Goal: Task Accomplishment & Management: Use online tool/utility

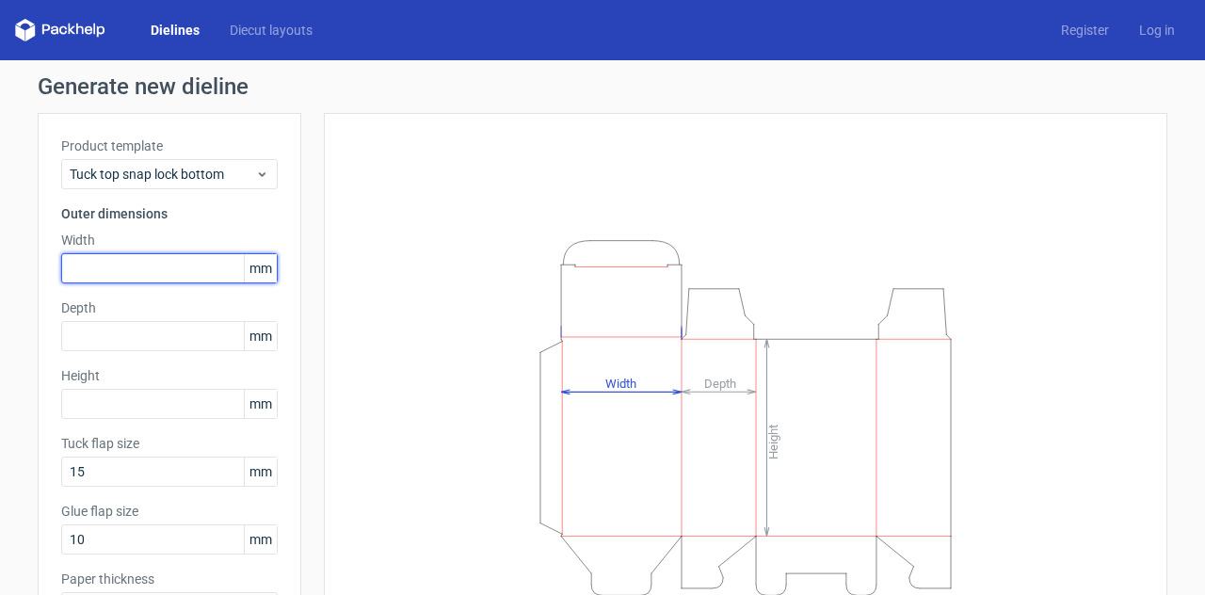
click at [102, 268] on input "text" at bounding box center [169, 268] width 216 height 30
type input "130"
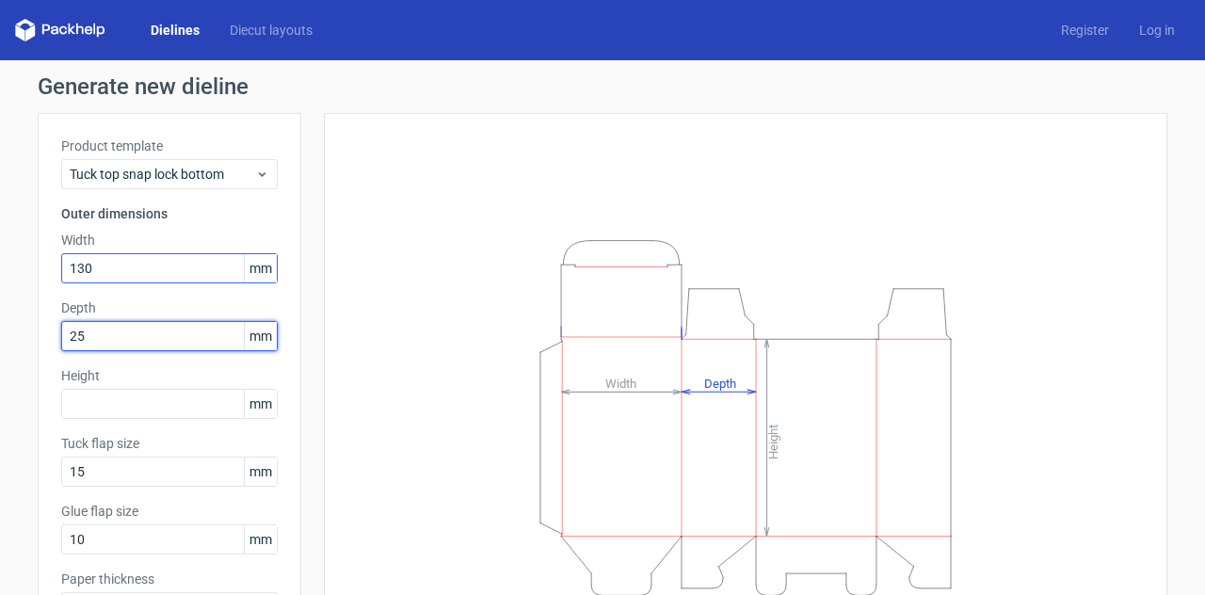
type input "25"
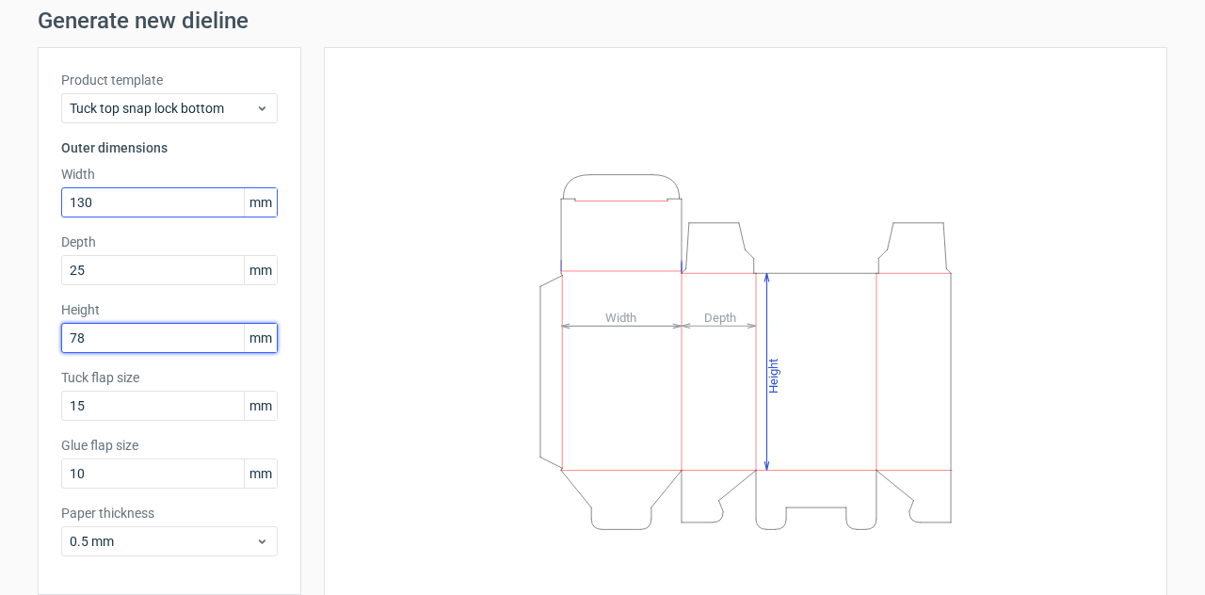
scroll to position [142, 0]
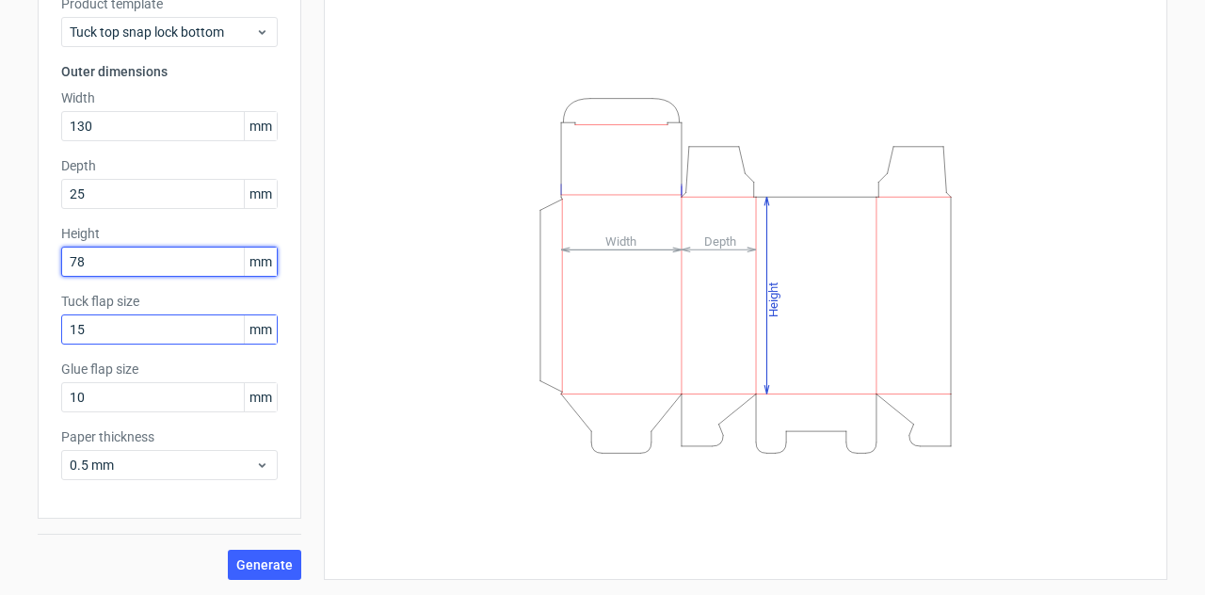
type input "78"
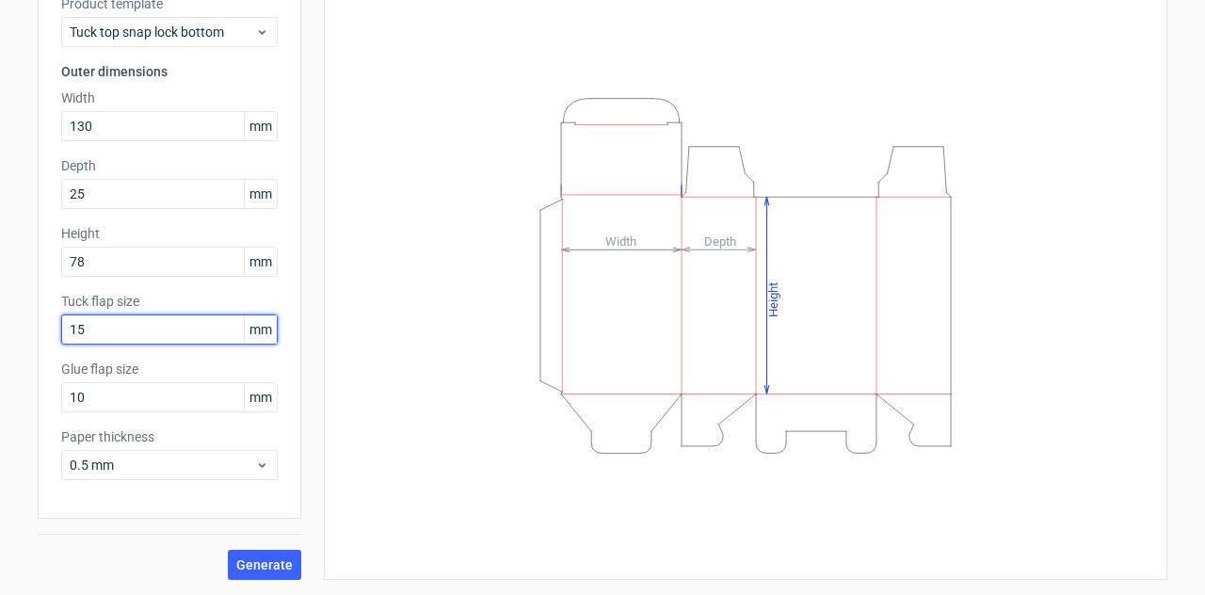
click at [134, 329] on input "15" at bounding box center [169, 329] width 216 height 30
drag, startPoint x: 134, startPoint y: 329, endPoint x: 0, endPoint y: 280, distance: 142.7
click at [0, 283] on div "Generate new dieline Product template Tuck top snap lock bottom Outer dimension…" at bounding box center [602, 256] width 1205 height 677
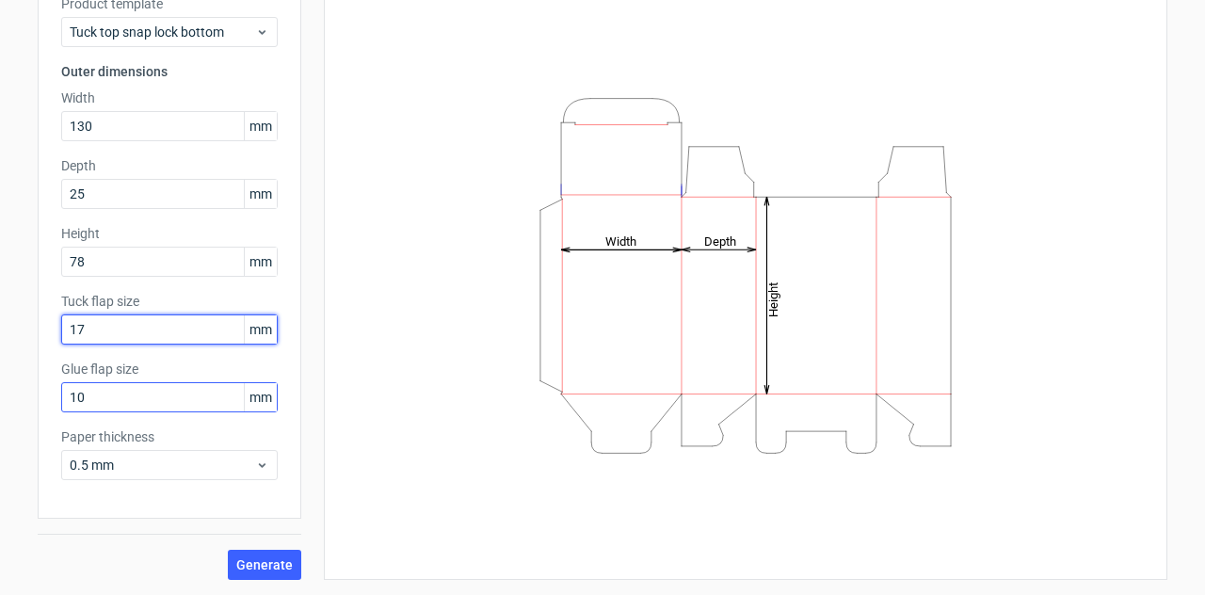
type input "17"
drag, startPoint x: 97, startPoint y: 390, endPoint x: 0, endPoint y: 380, distance: 97.4
click at [0, 386] on div "Generate new dieline Product template Tuck top snap lock bottom Outer dimension…" at bounding box center [602, 256] width 1205 height 677
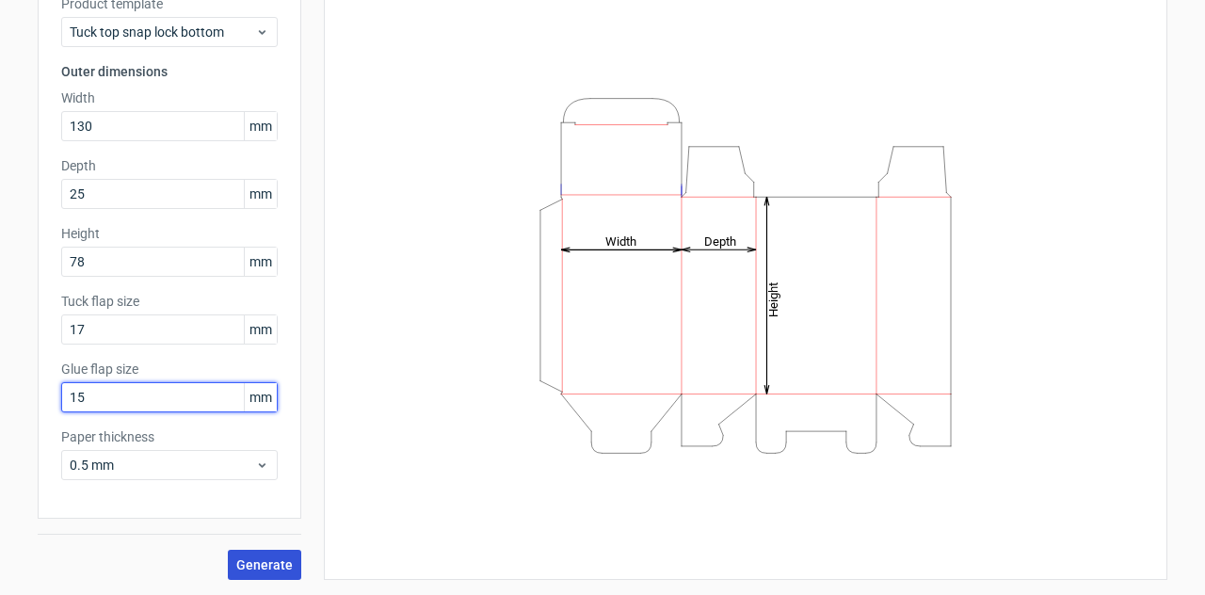
type input "15"
click at [268, 560] on span "Generate" at bounding box center [264, 564] width 56 height 13
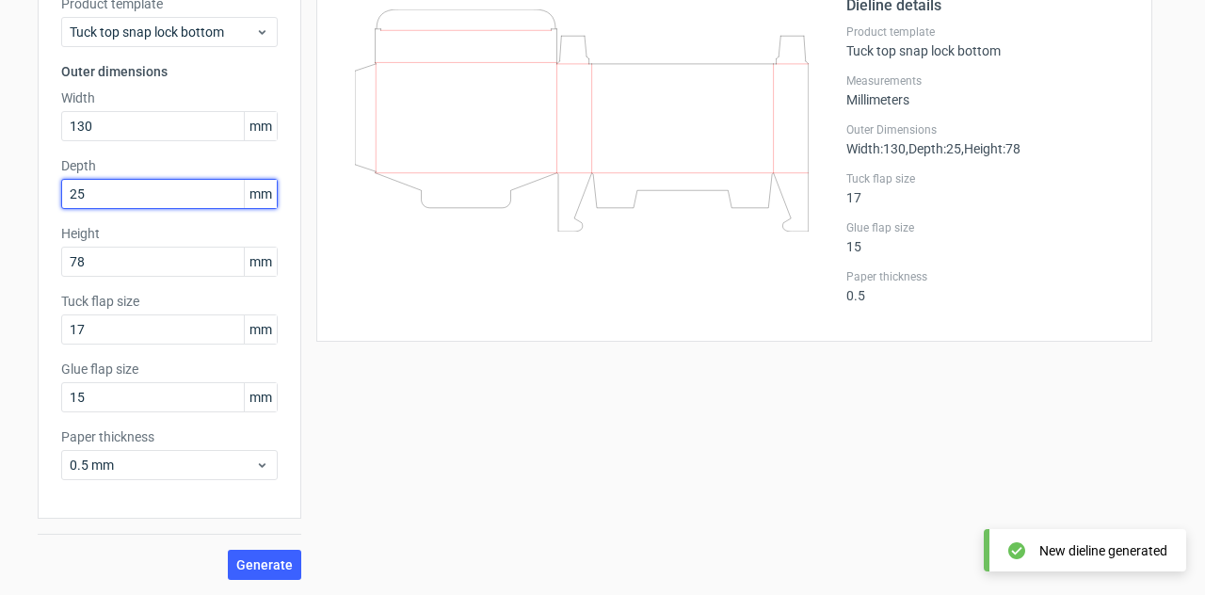
drag, startPoint x: 115, startPoint y: 192, endPoint x: 0, endPoint y: 179, distance: 115.6
click at [0, 179] on div "Generate new dieline Product template Tuck top snap lock bottom Outer dimension…" at bounding box center [602, 256] width 1205 height 677
type input "78"
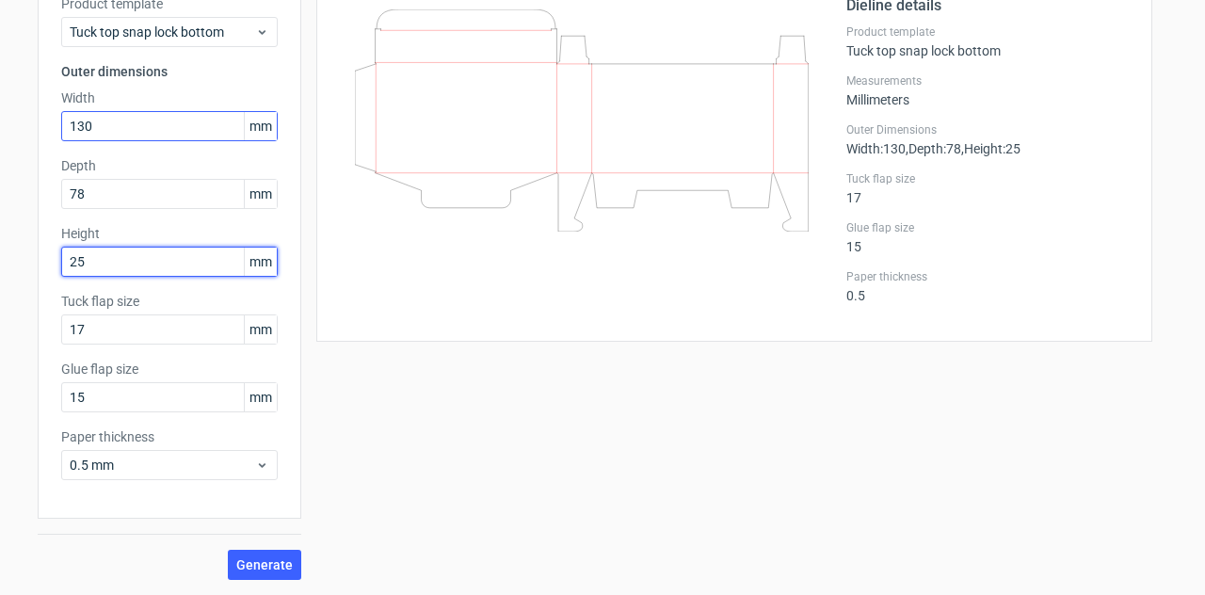
type input "25"
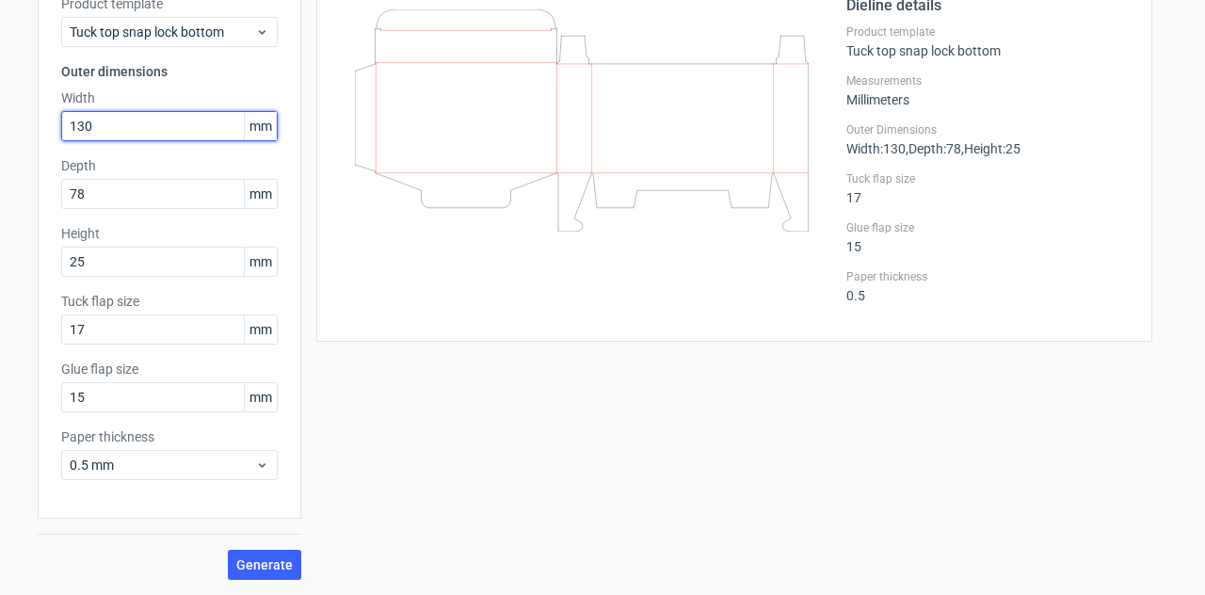
drag, startPoint x: 98, startPoint y: 131, endPoint x: 0, endPoint y: 109, distance: 100.2
click at [0, 109] on div "Generate new dieline Product template Tuck top snap lock bottom Outer dimension…" at bounding box center [602, 256] width 1205 height 677
type input "78"
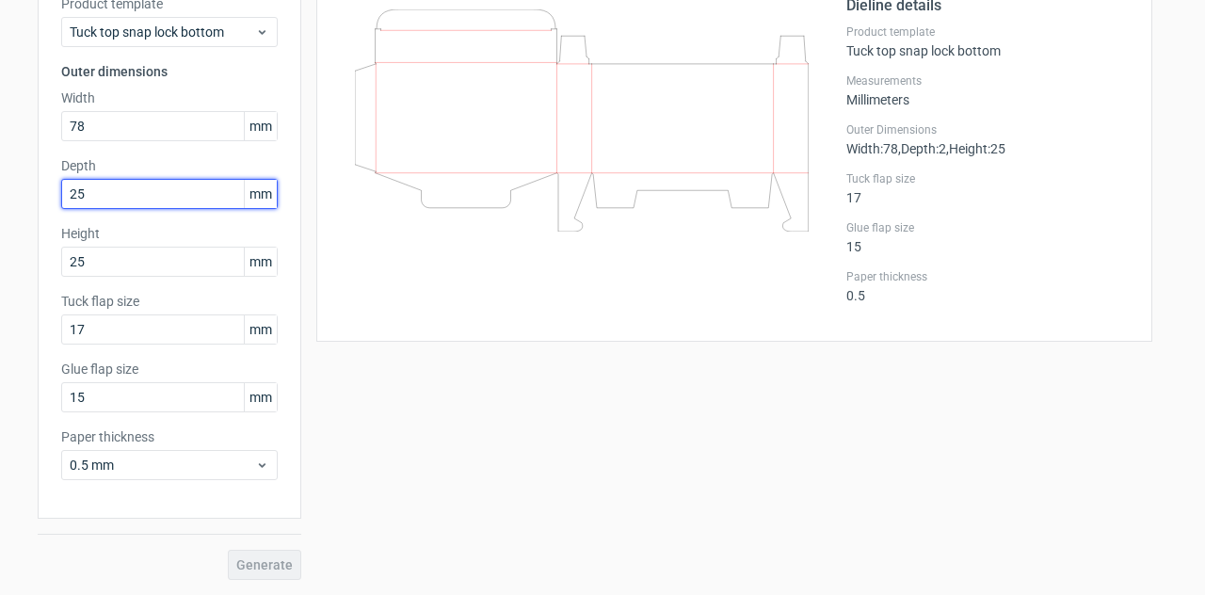
type input "25"
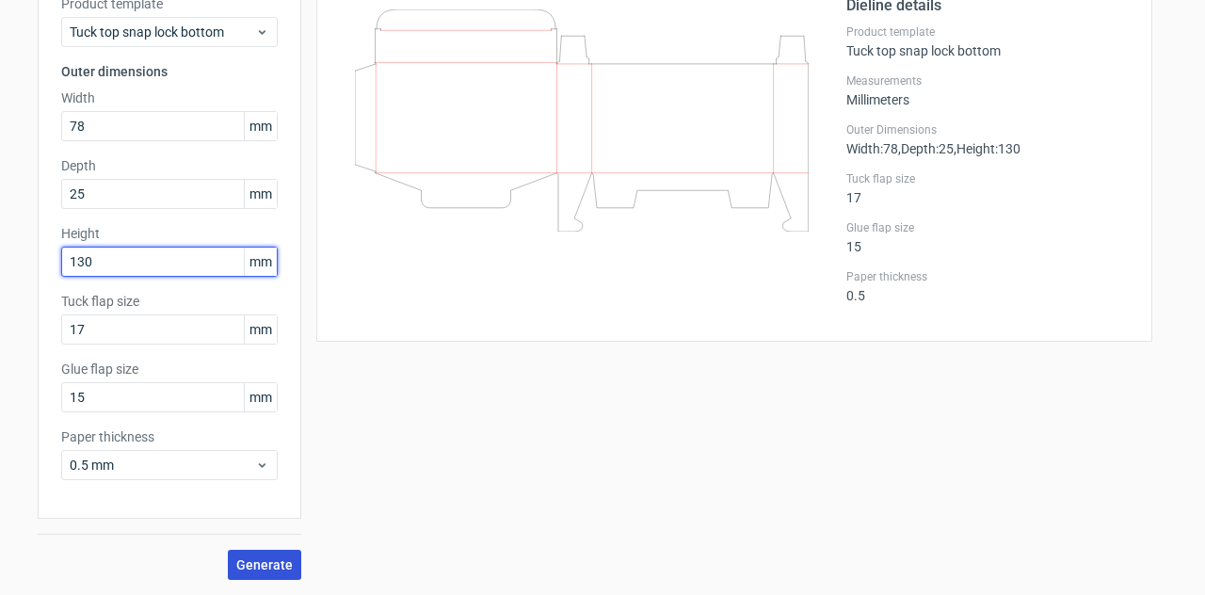
type input "130"
click at [241, 560] on span "Generate" at bounding box center [264, 564] width 56 height 13
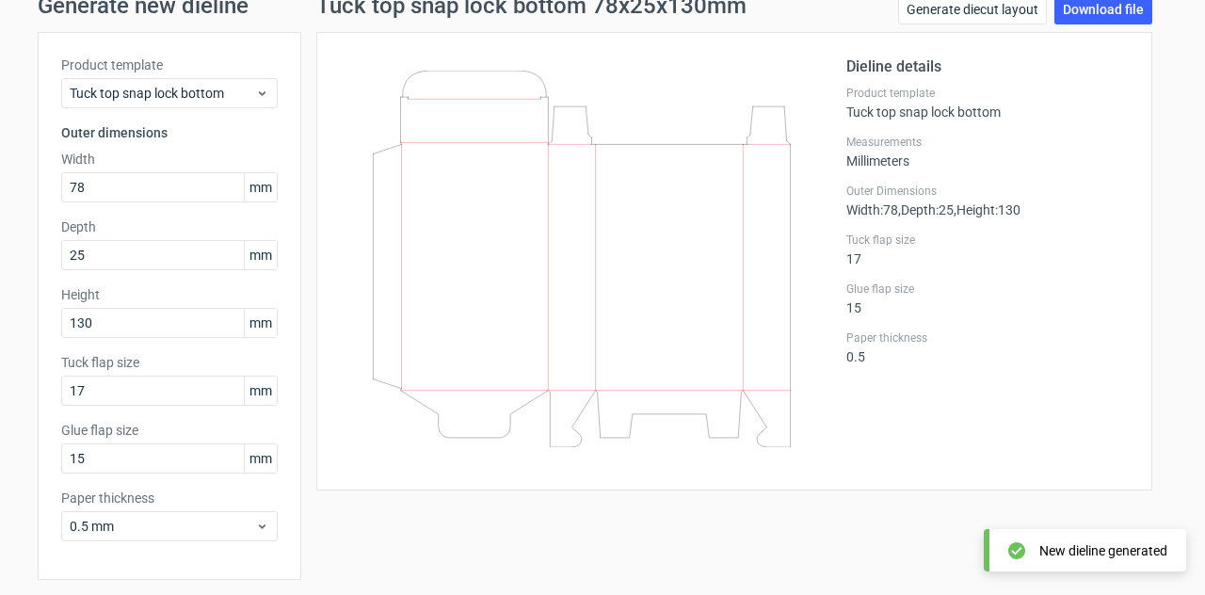
scroll to position [48, 0]
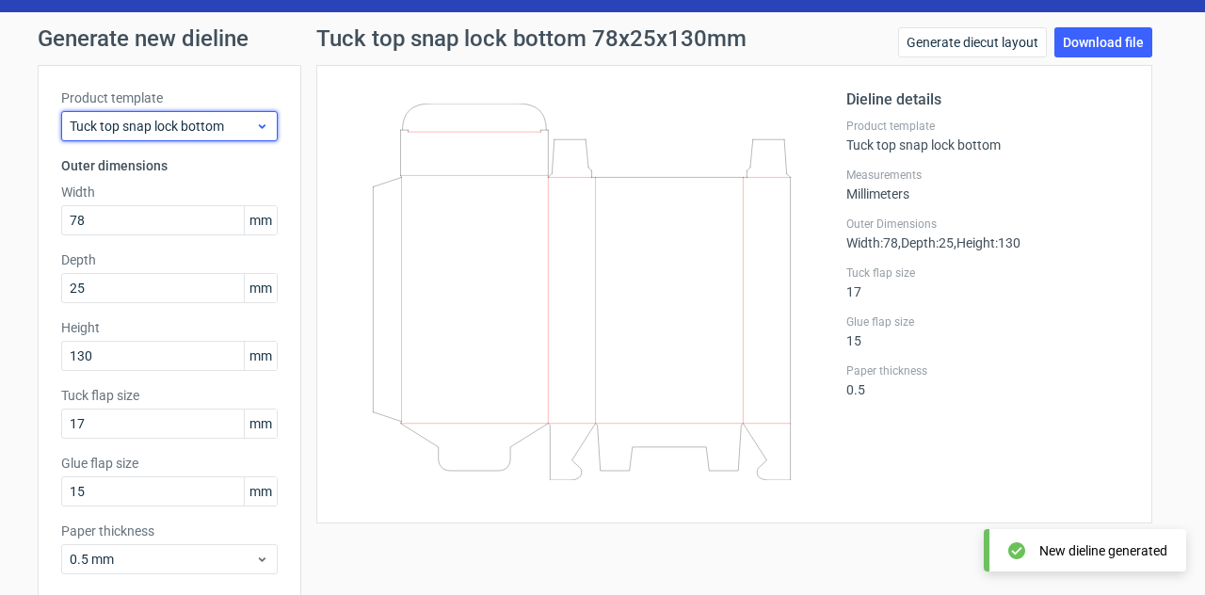
click at [211, 112] on div "Tuck top snap lock bottom" at bounding box center [169, 126] width 216 height 30
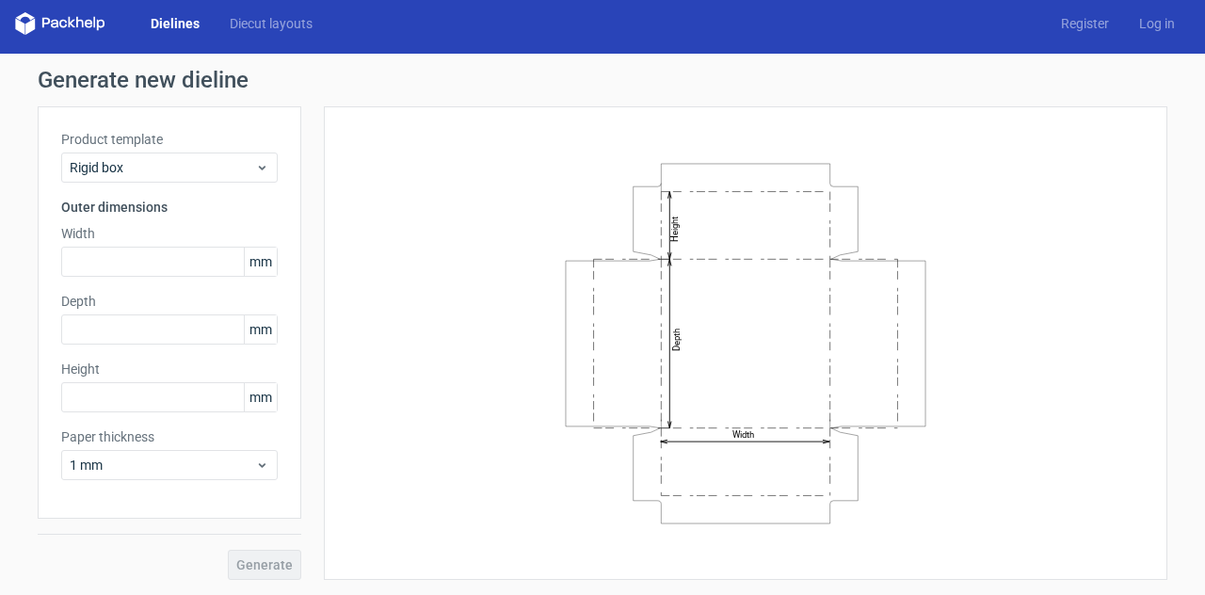
scroll to position [7, 0]
click at [196, 167] on span "Rigid box" at bounding box center [162, 167] width 185 height 19
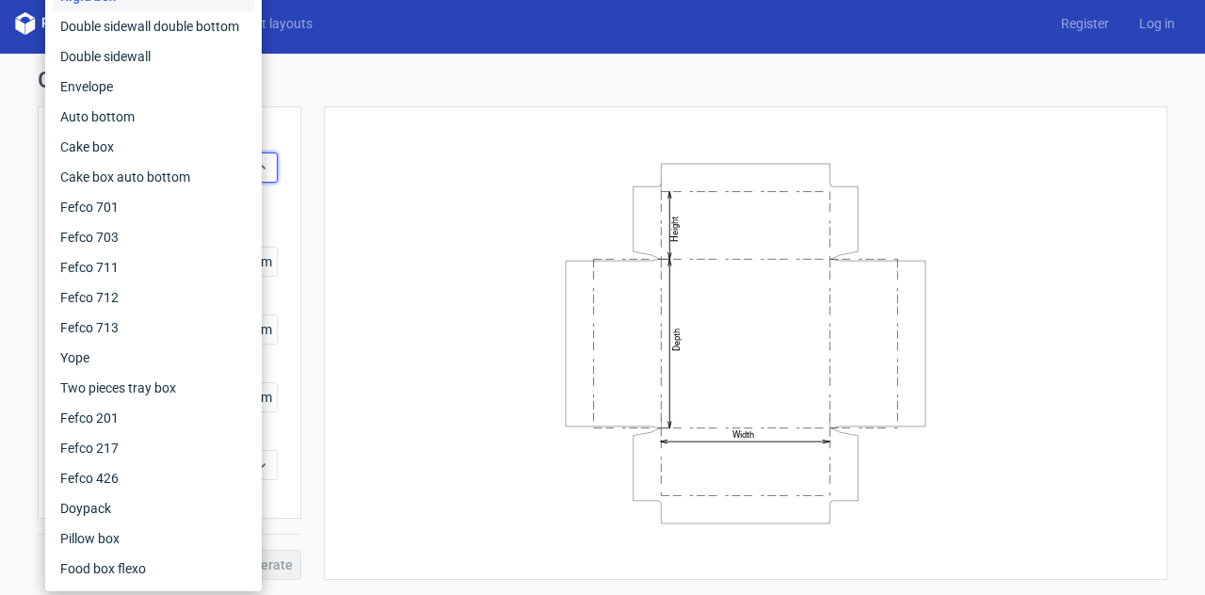
drag, startPoint x: 1188, startPoint y: 195, endPoint x: 1190, endPoint y: 239, distance: 44.3
click at [1190, 239] on div "Dielines Diecut layouts Register Log in Generate new dieline Product template R…" at bounding box center [602, 297] width 1205 height 595
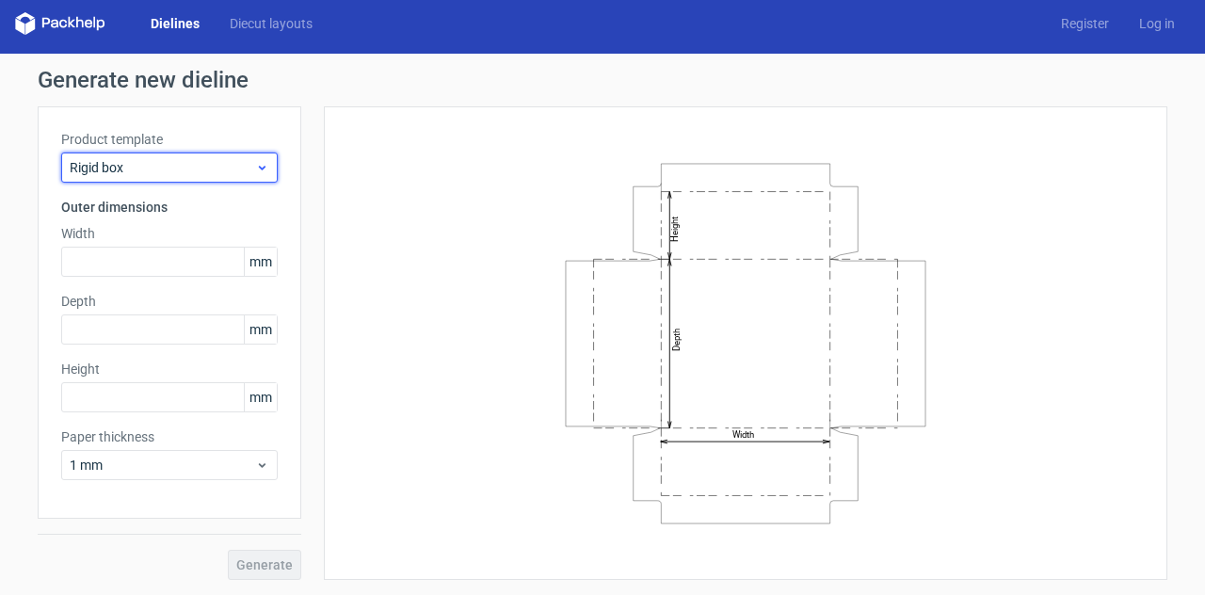
click at [189, 171] on span "Rigid box" at bounding box center [162, 167] width 185 height 19
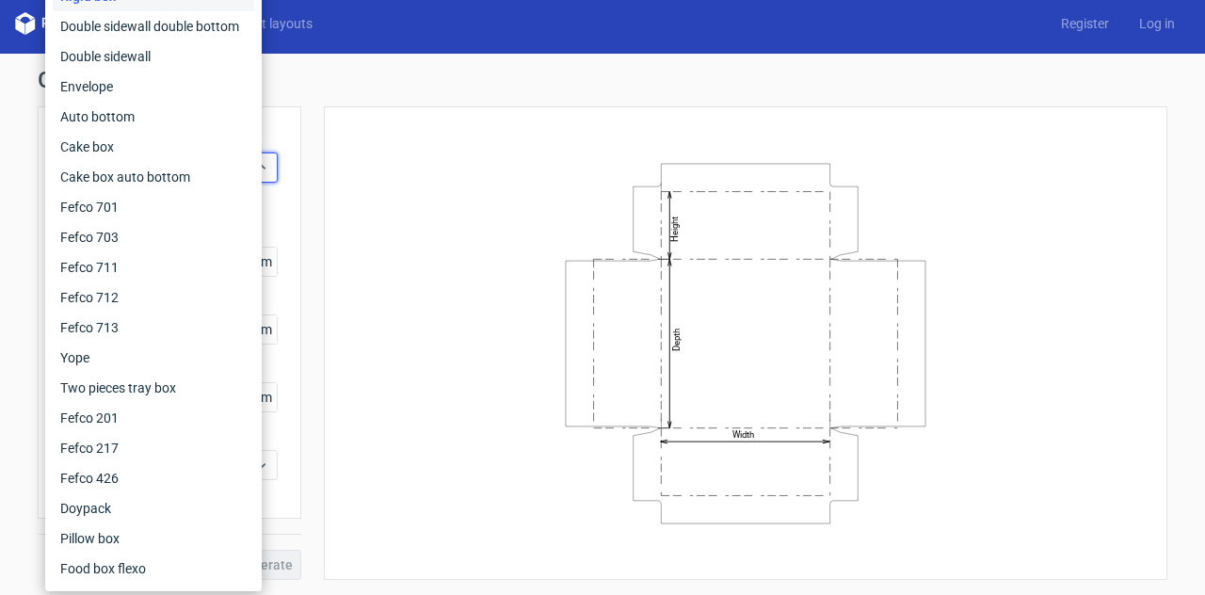
click at [324, 58] on div "Generate new dieline Product template Rigid box Outer dimensions Width mm Depth…" at bounding box center [602, 324] width 1205 height 541
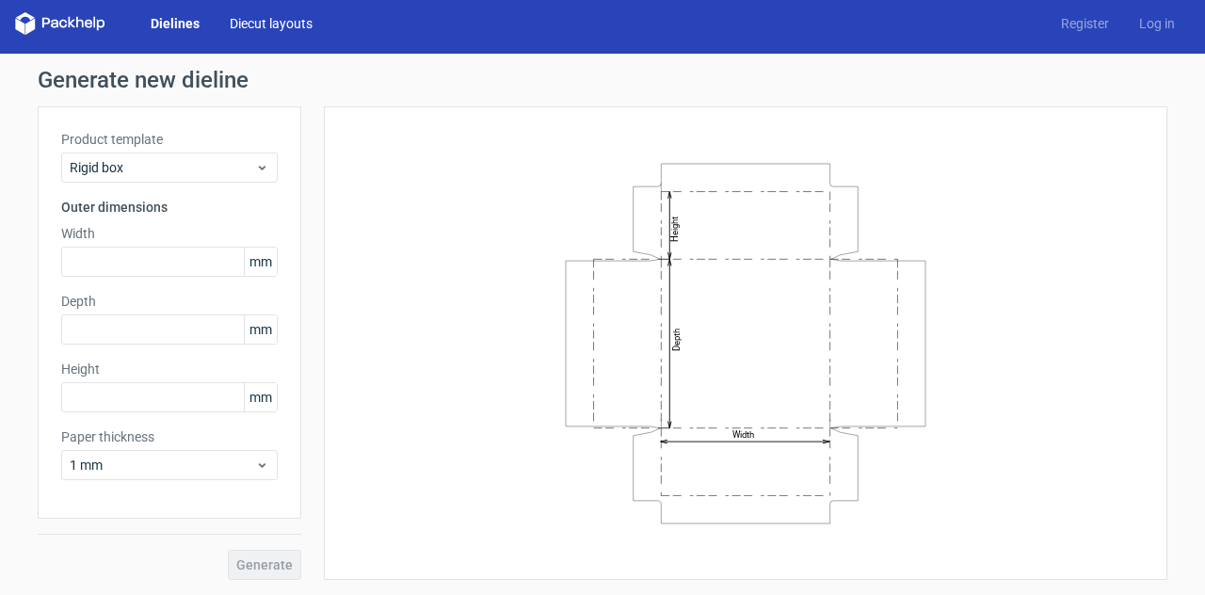
click at [264, 32] on link "Diecut layouts" at bounding box center [271, 23] width 113 height 19
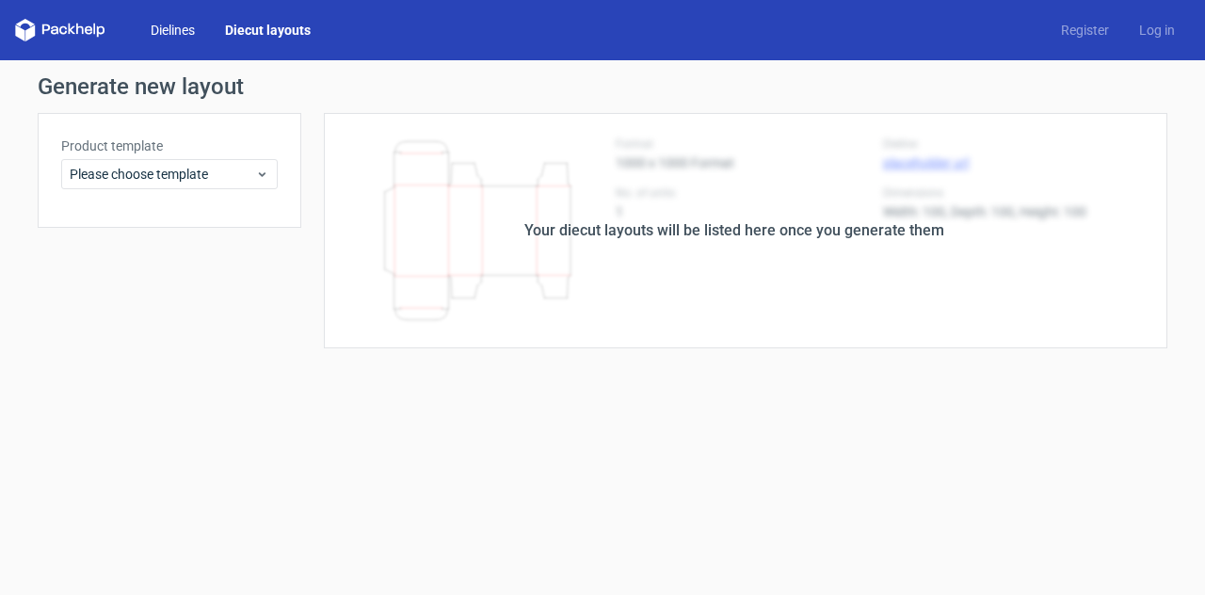
click at [197, 26] on link "Dielines" at bounding box center [173, 30] width 74 height 19
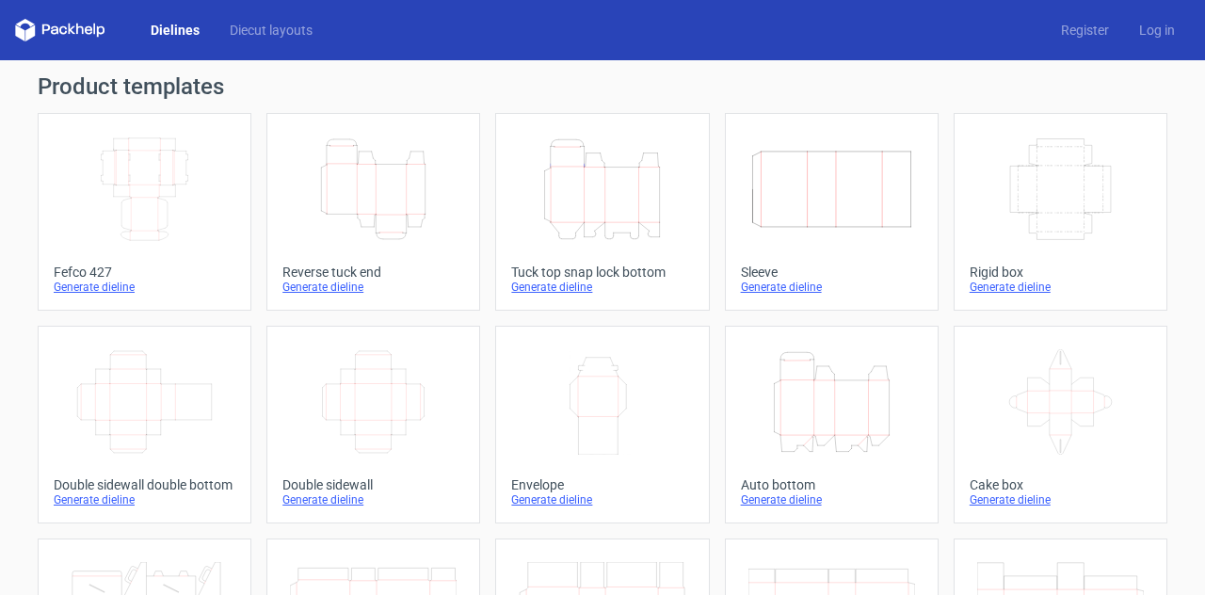
click at [398, 198] on icon "Height Depth Width" at bounding box center [373, 188] width 167 height 105
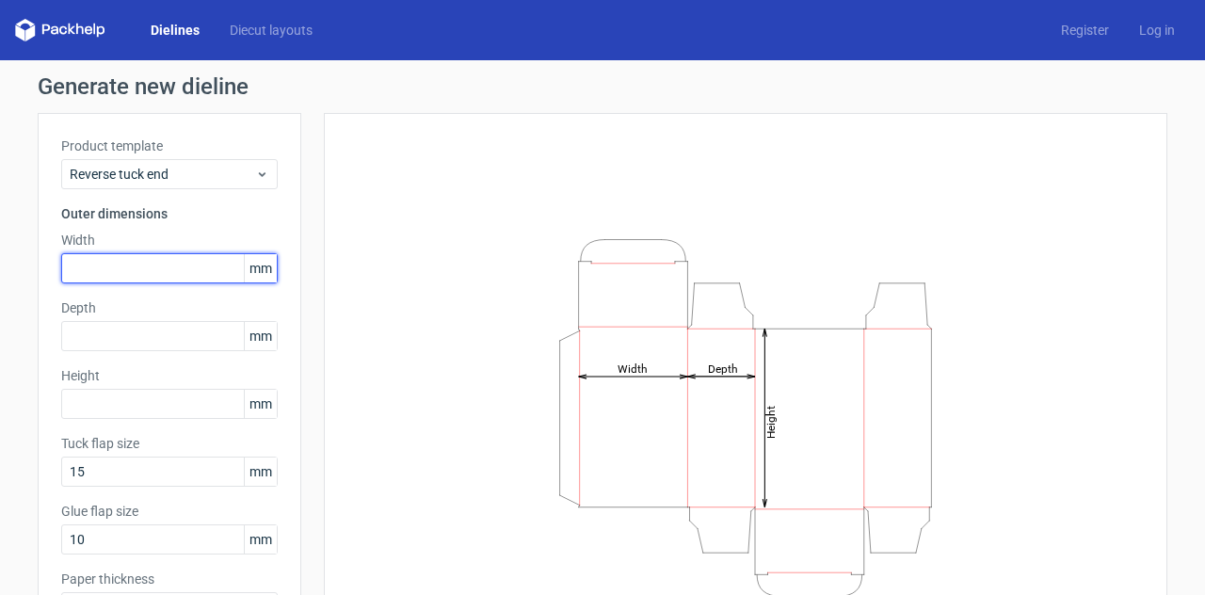
click at [123, 259] on input "text" at bounding box center [169, 268] width 216 height 30
type input "1"
type input "78"
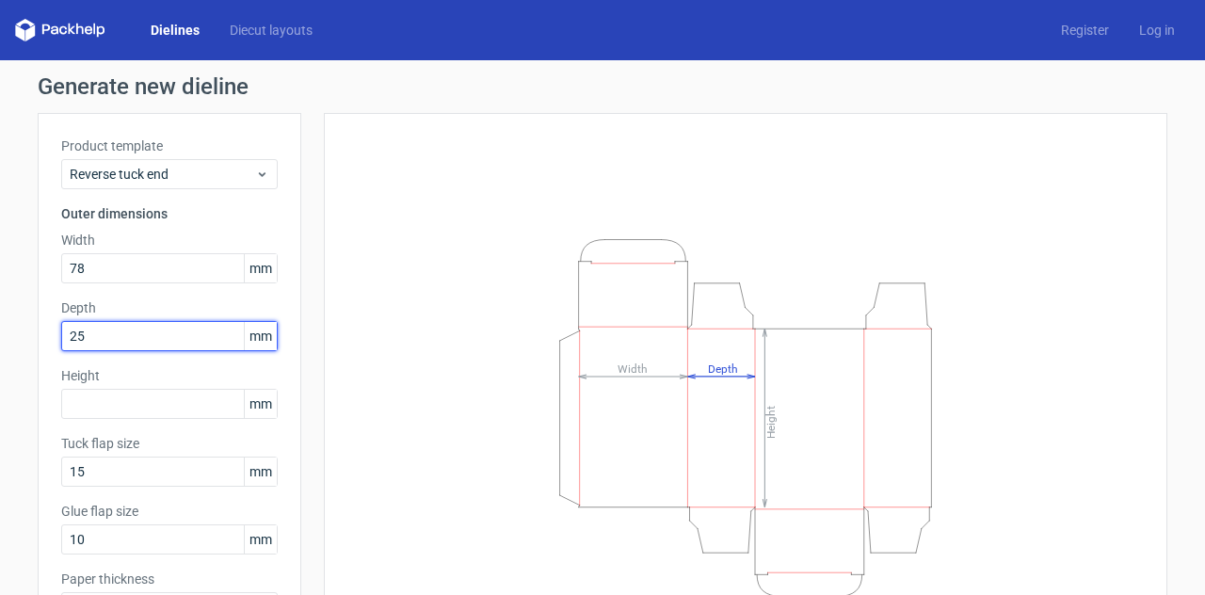
type input "25"
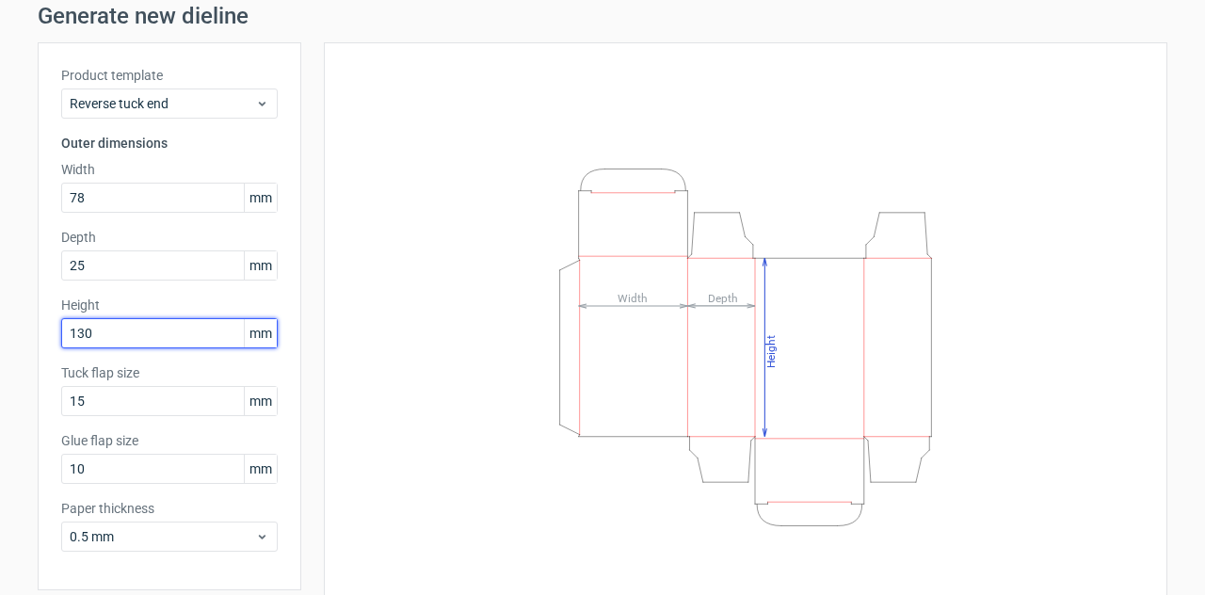
scroll to position [142, 0]
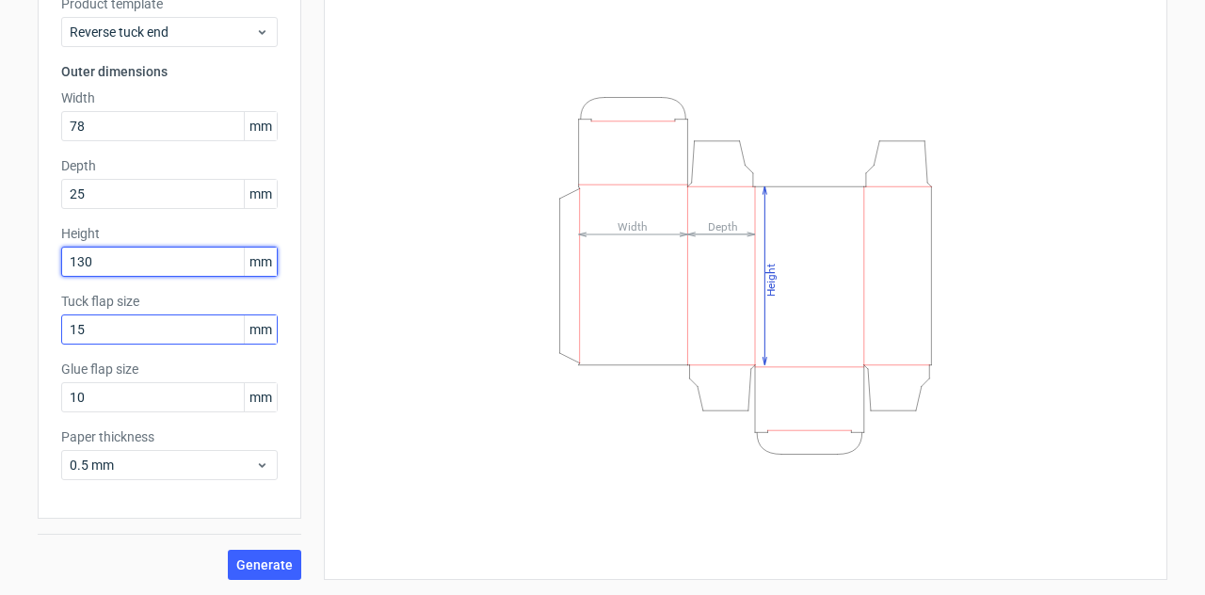
type input "130"
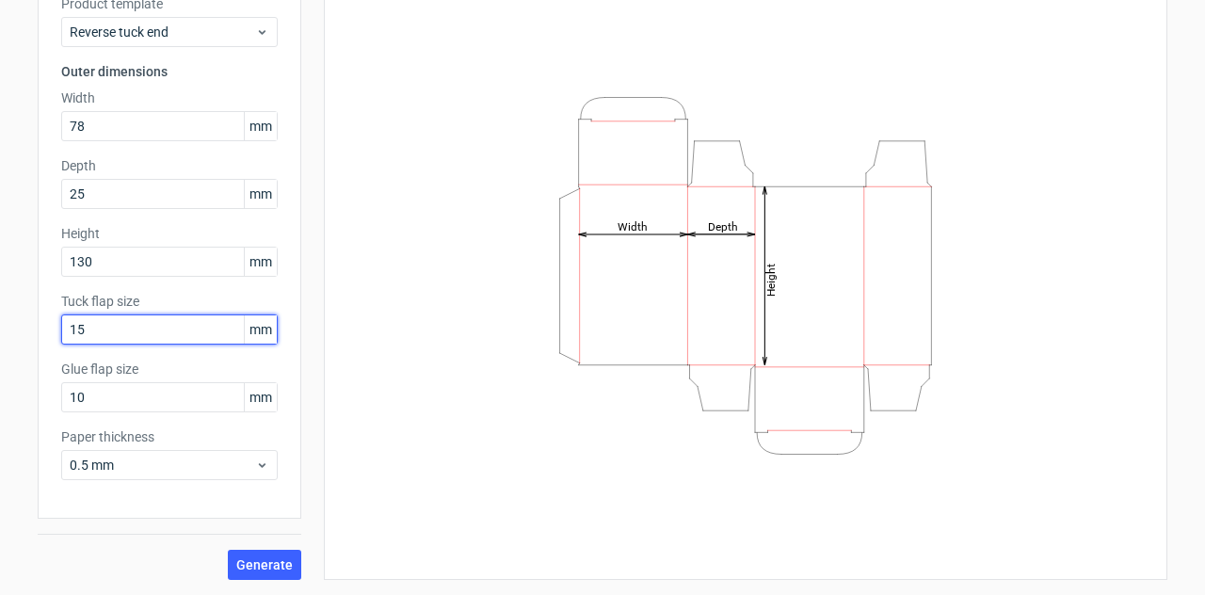
drag, startPoint x: 147, startPoint y: 325, endPoint x: 130, endPoint y: 323, distance: 17.0
click at [130, 323] on input "15" at bounding box center [169, 329] width 216 height 30
click at [24, 303] on div "Generate new dieline Product template Reverse tuck end Outer dimensions Width 7…" at bounding box center [602, 256] width 1205 height 677
drag, startPoint x: 119, startPoint y: 336, endPoint x: 0, endPoint y: 313, distance: 120.7
click at [0, 313] on div "Generate new dieline Product template Reverse tuck end Outer dimensions Width 7…" at bounding box center [602, 256] width 1205 height 677
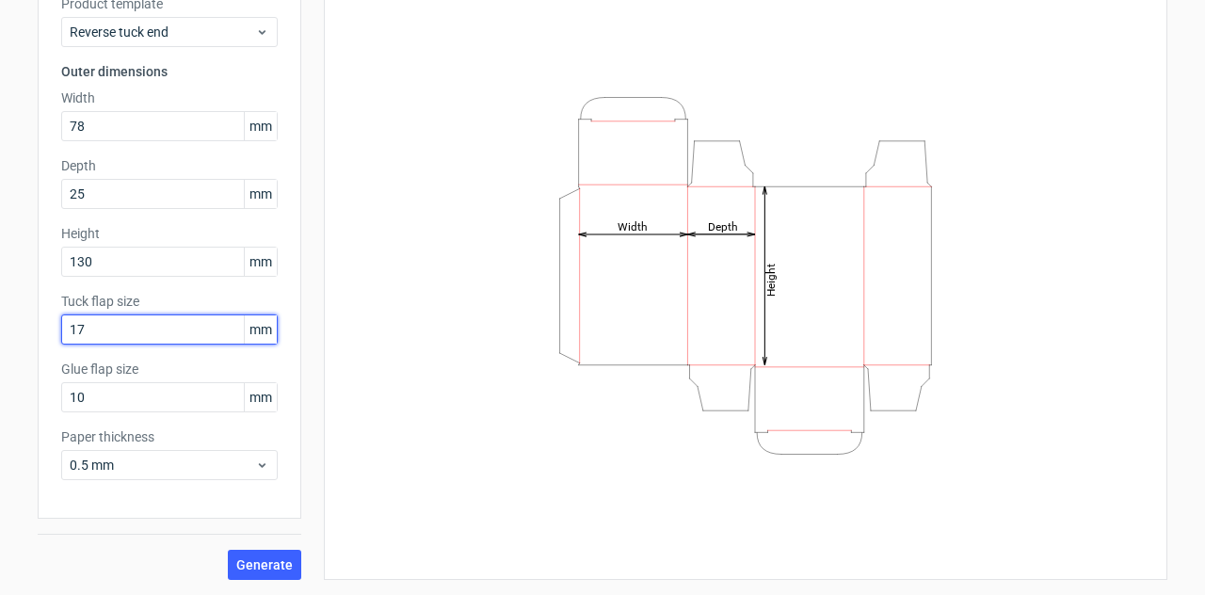
type input "17"
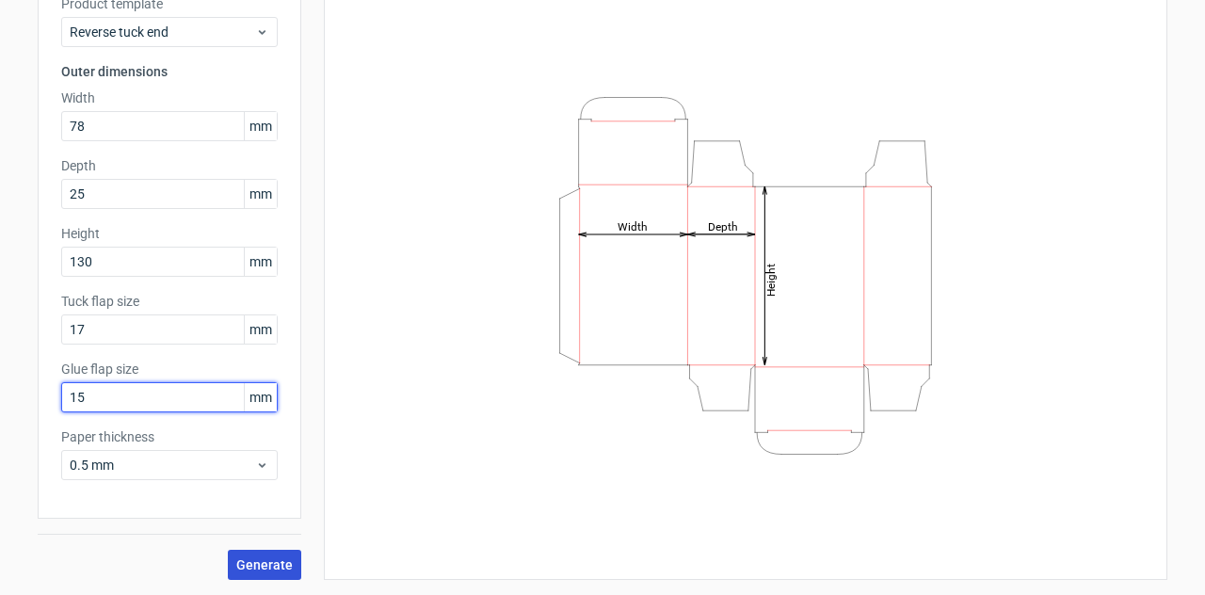
type input "15"
click at [250, 567] on span "Generate" at bounding box center [264, 564] width 56 height 13
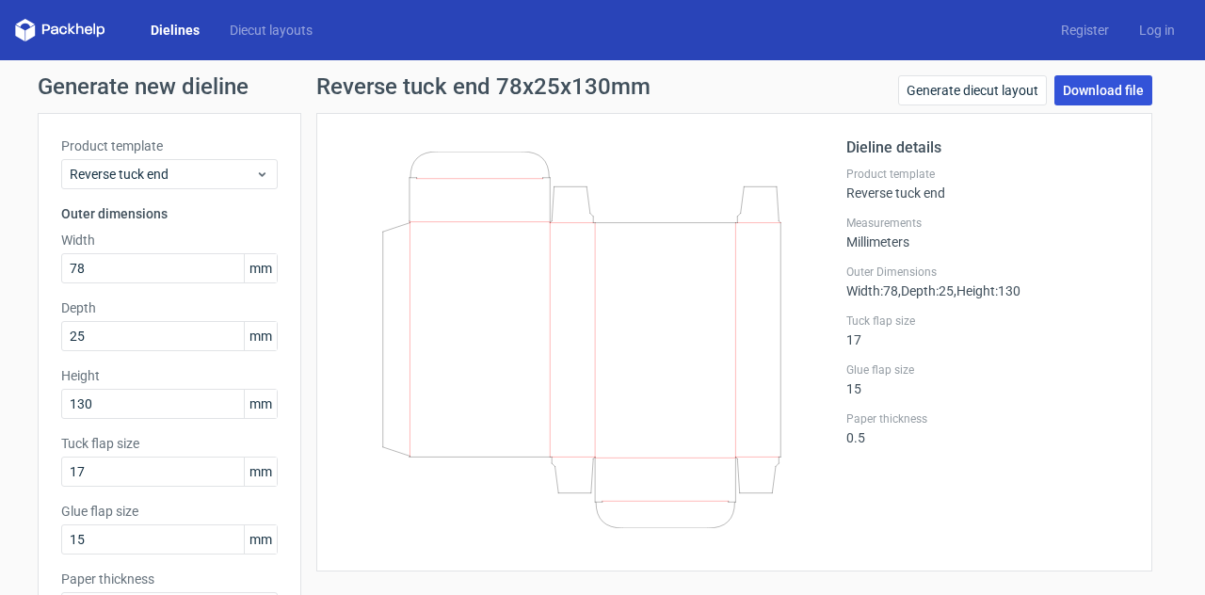
click at [1093, 97] on link "Download file" at bounding box center [1103, 90] width 98 height 30
